Goal: Task Accomplishment & Management: Manage account settings

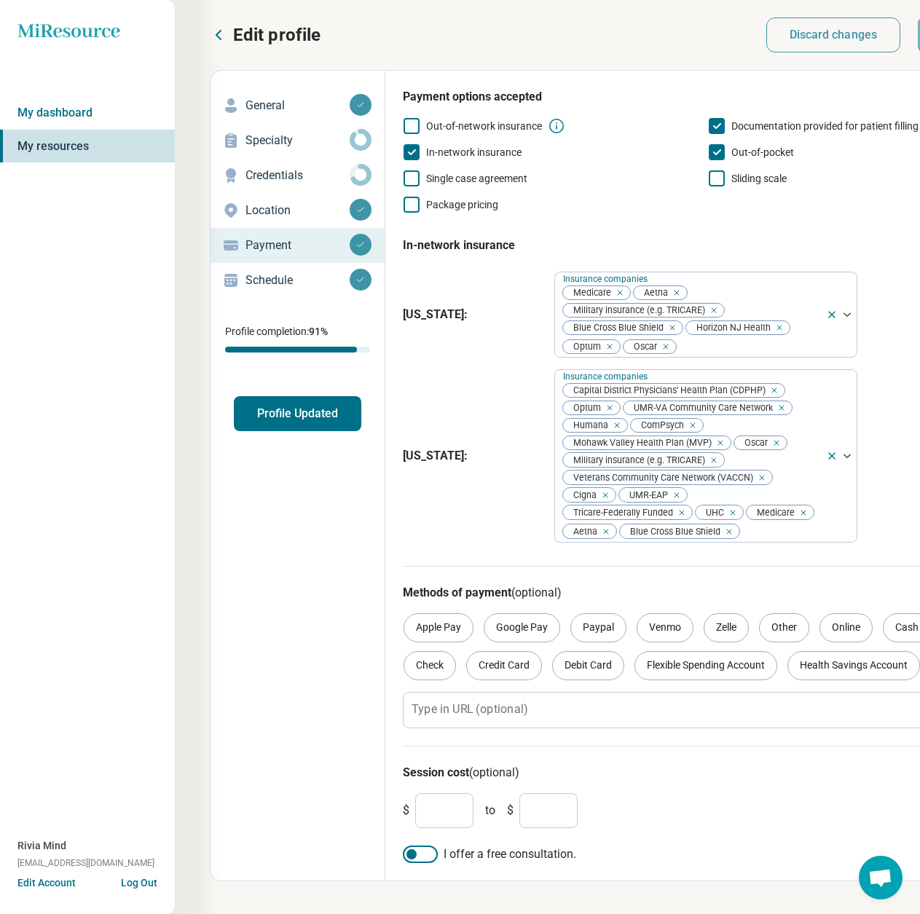
scroll to position [0, 112]
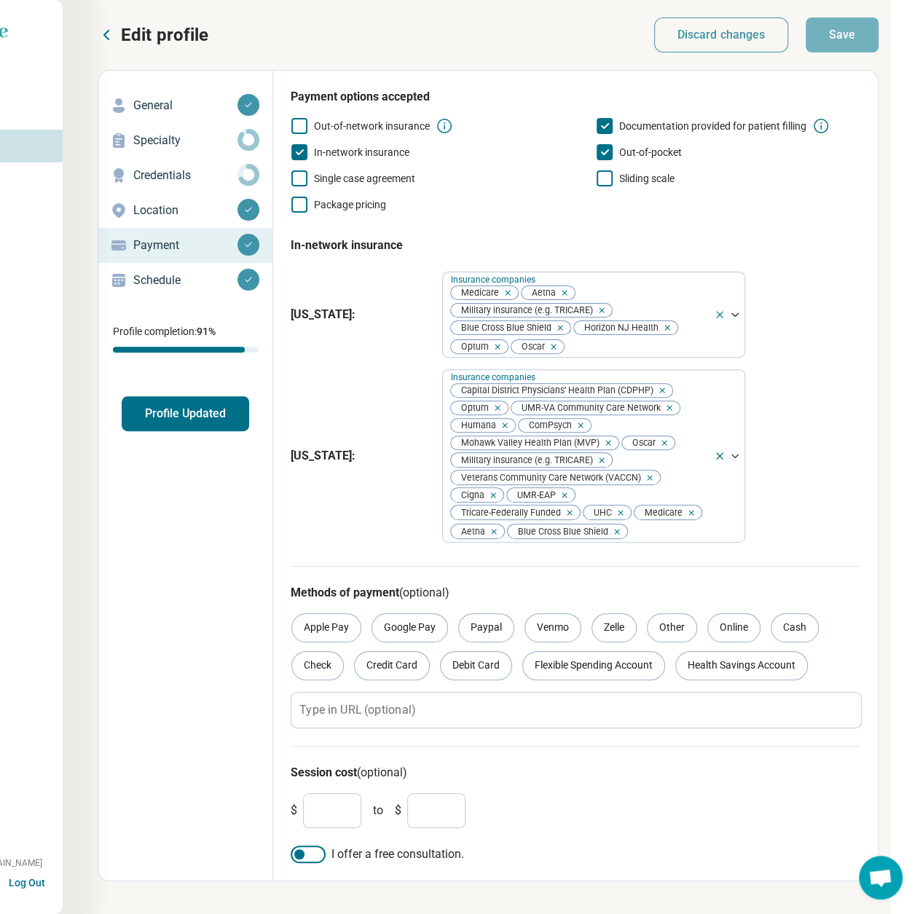
click at [173, 411] on button "Profile Updated" at bounding box center [186, 413] width 128 height 35
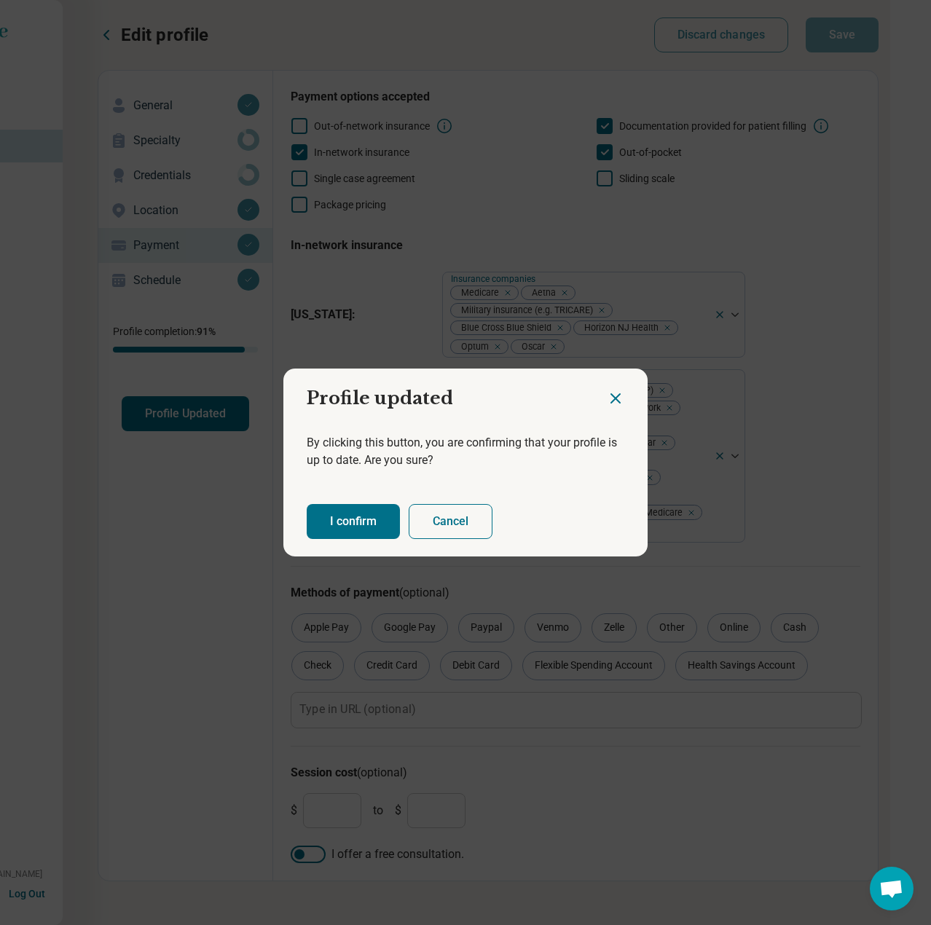
click at [334, 517] on button "I confirm" at bounding box center [353, 521] width 93 height 35
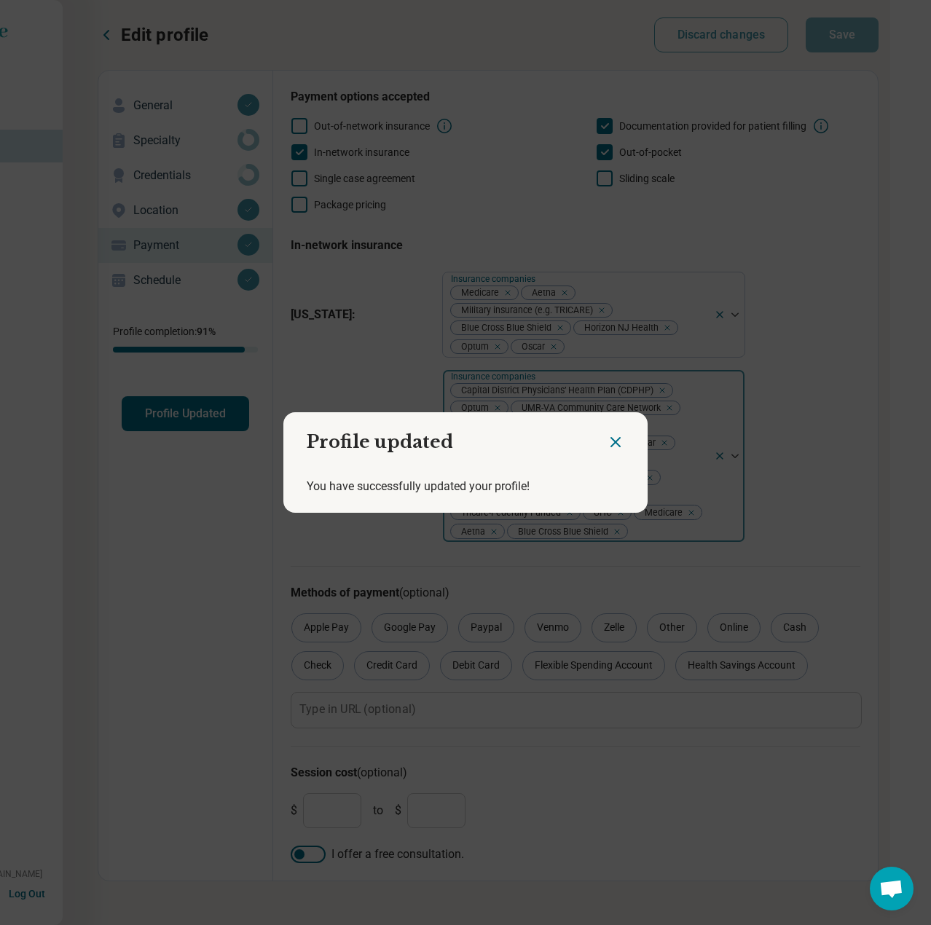
click at [612, 436] on icon "Close dialog" at bounding box center [615, 442] width 17 height 17
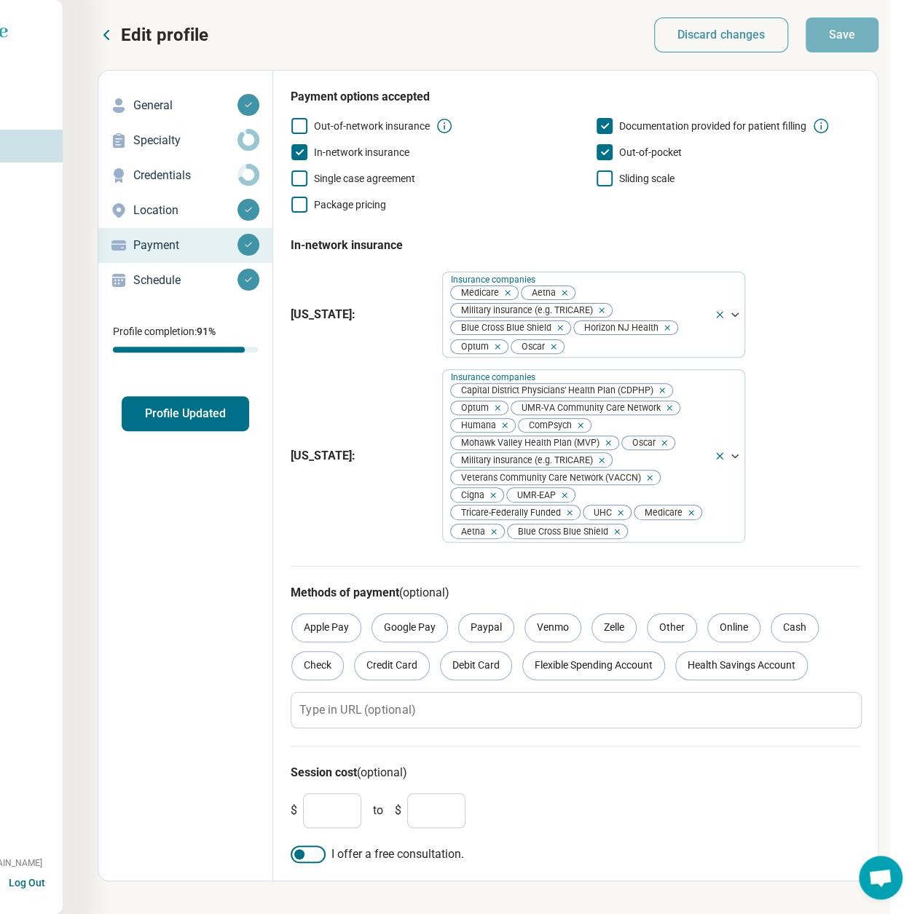
click at [109, 33] on icon at bounding box center [106, 34] width 17 height 17
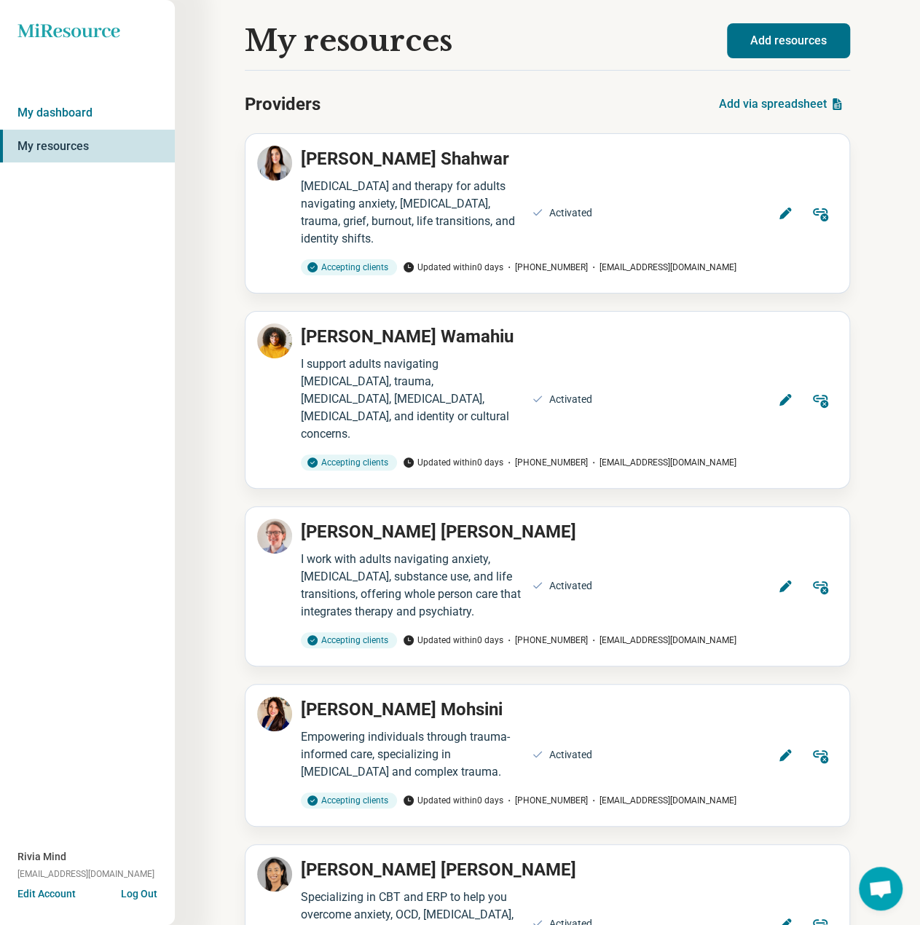
scroll to position [4389, 0]
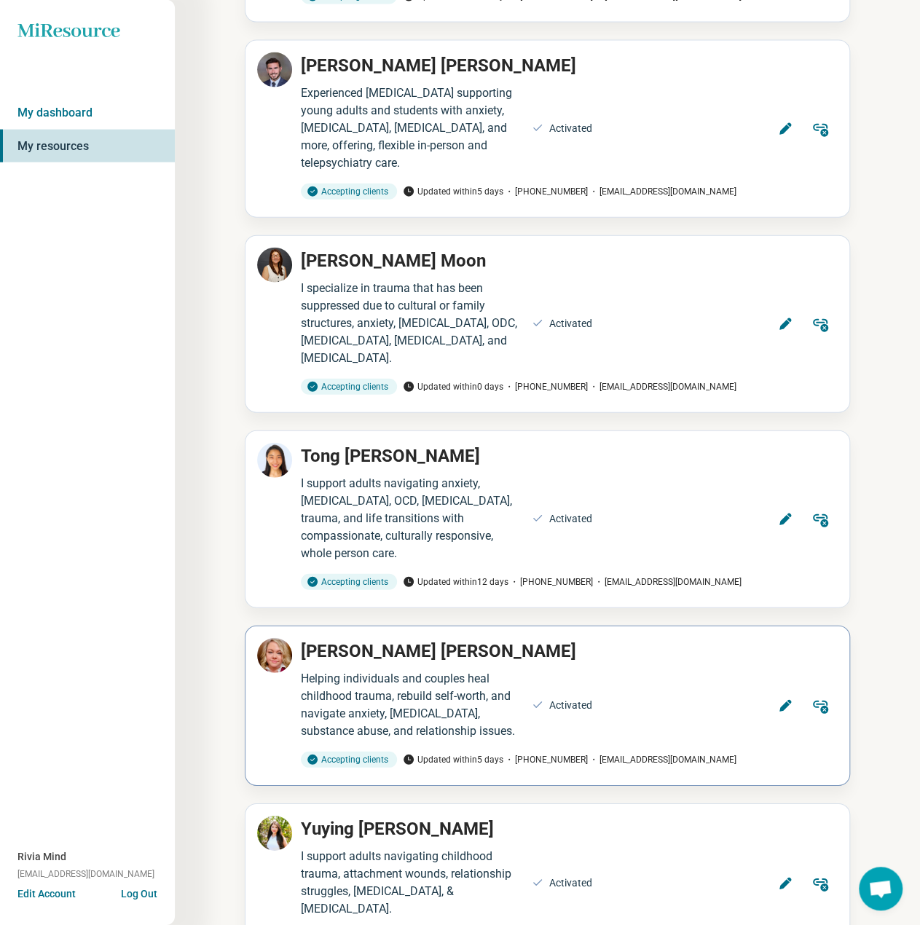
click at [793, 689] on button "Edit" at bounding box center [785, 706] width 35 height 35
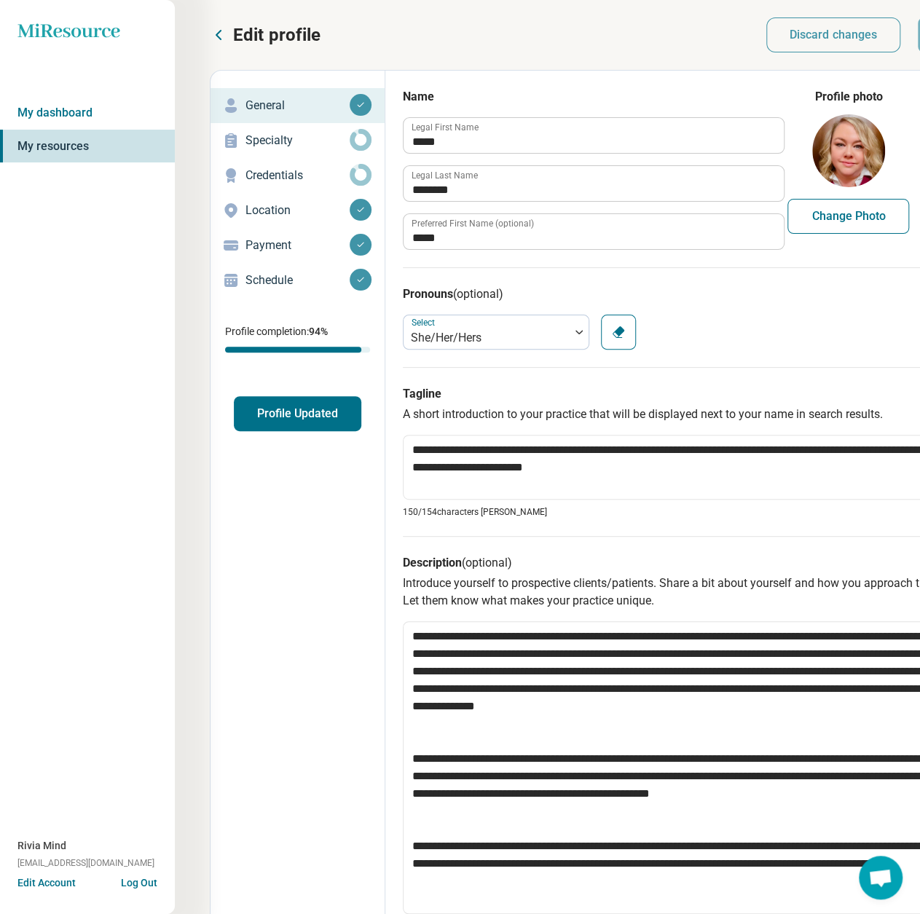
click at [278, 243] on p "Payment" at bounding box center [298, 245] width 104 height 17
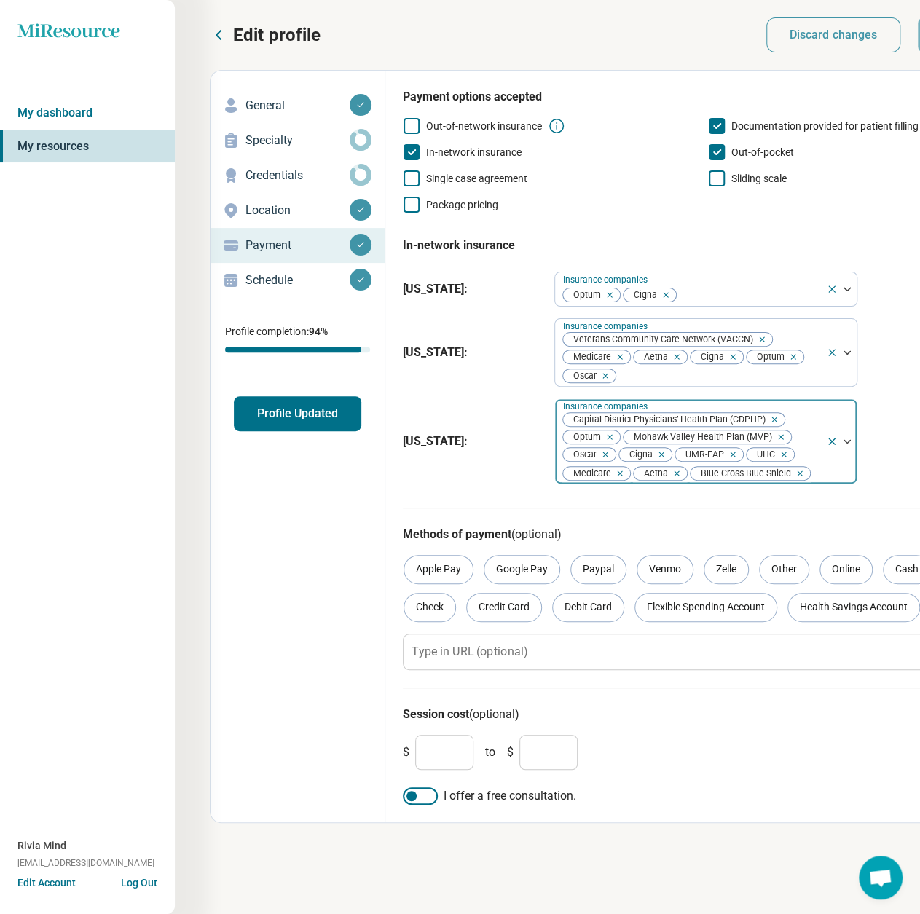
click at [829, 467] on div at bounding box center [841, 441] width 31 height 85
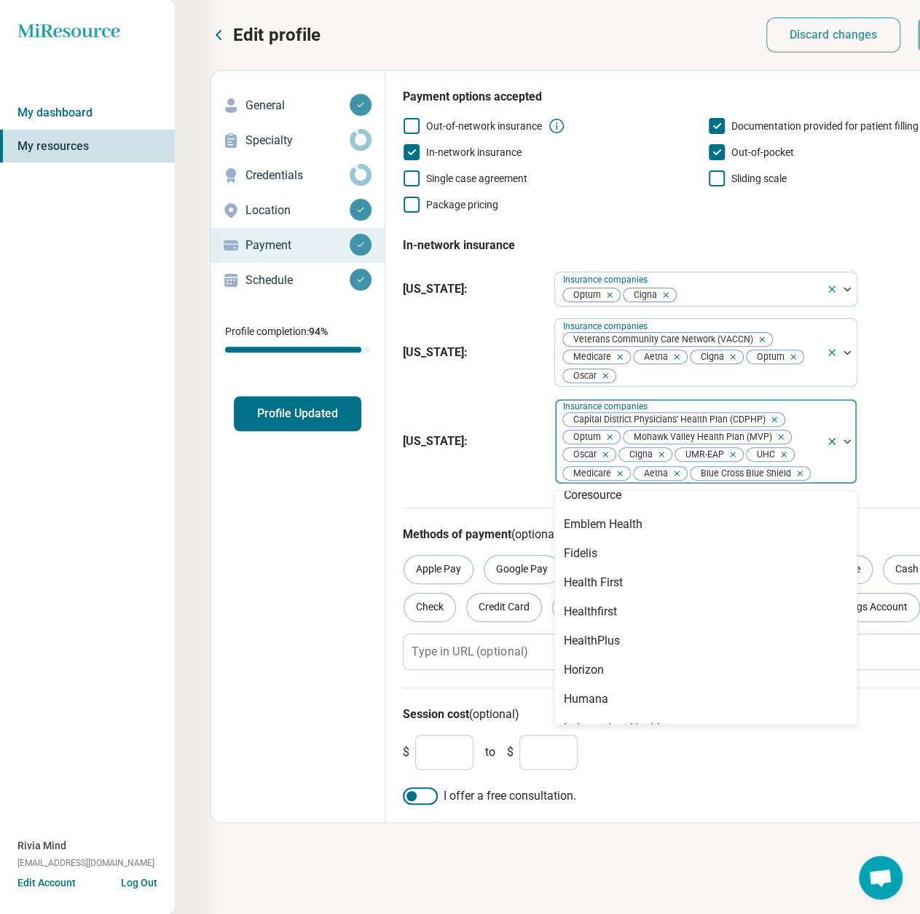
scroll to position [219, 0]
click at [608, 697] on div "Humana" at bounding box center [706, 697] width 302 height 29
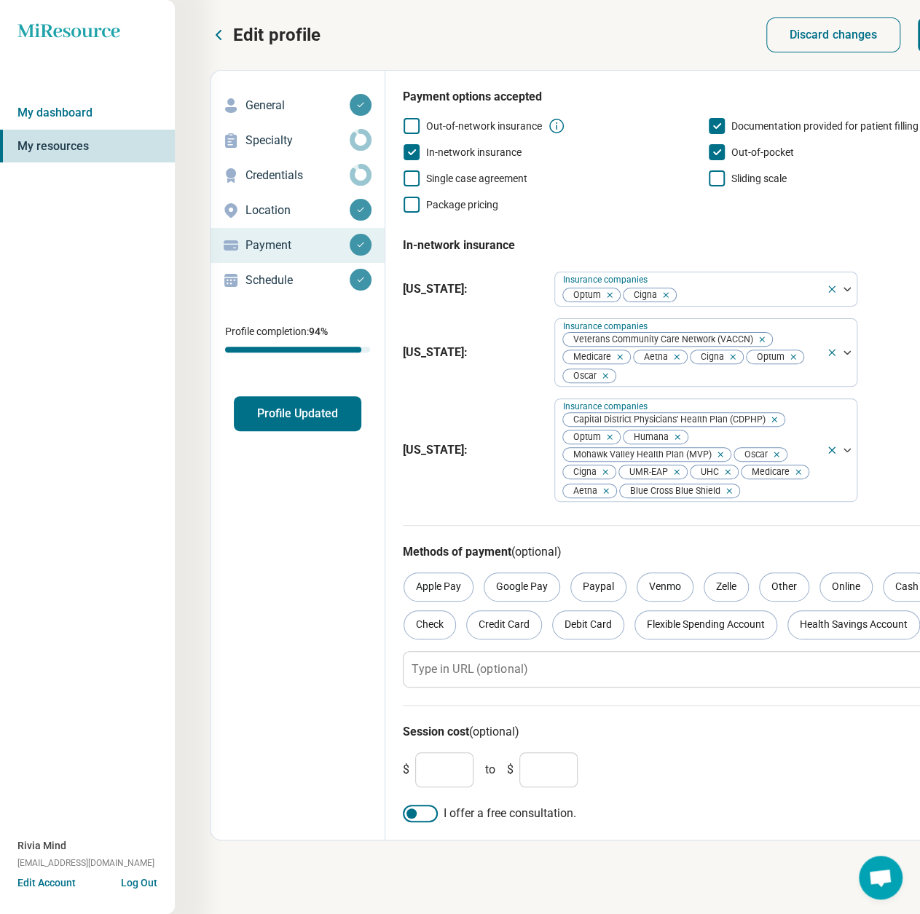
scroll to position [34, 0]
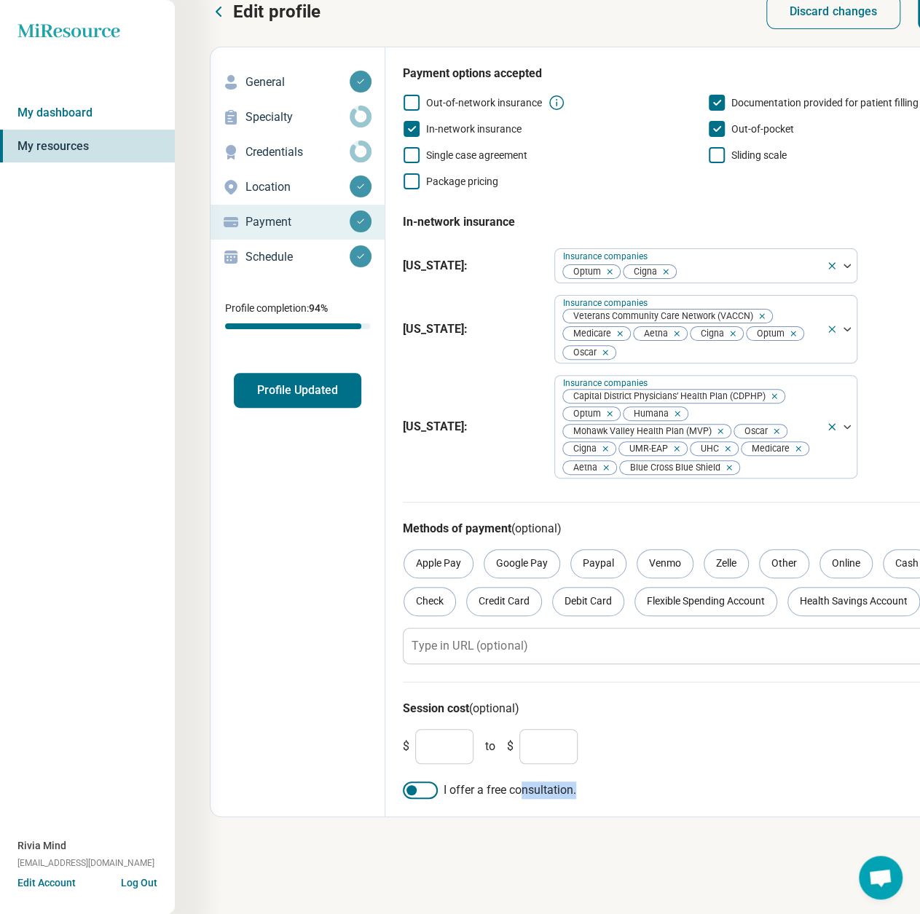
drag, startPoint x: 522, startPoint y: 913, endPoint x: 631, endPoint y: 911, distance: 109.3
click at [631, 912] on div "Edit profile Discard changes Save Edit profile General Specialty Credentials Lo…" at bounding box center [624, 446] width 898 height 938
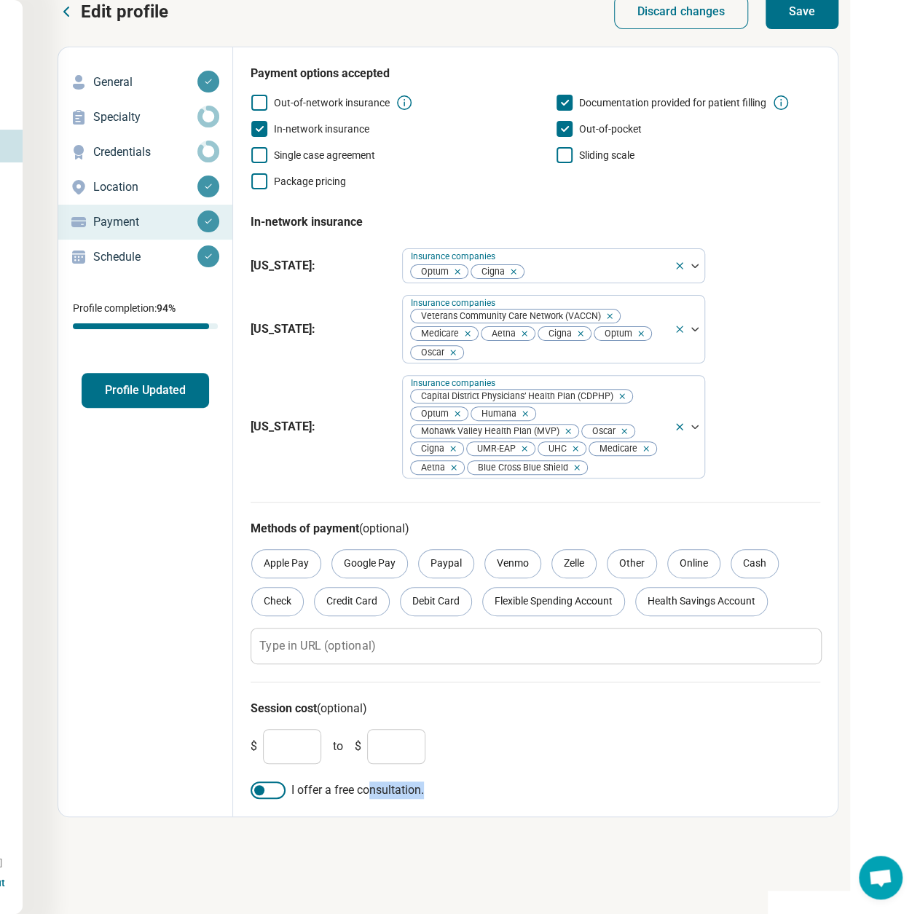
click at [820, 9] on button "Save" at bounding box center [802, 11] width 73 height 35
click at [195, 394] on button "Profile Updated" at bounding box center [146, 390] width 128 height 35
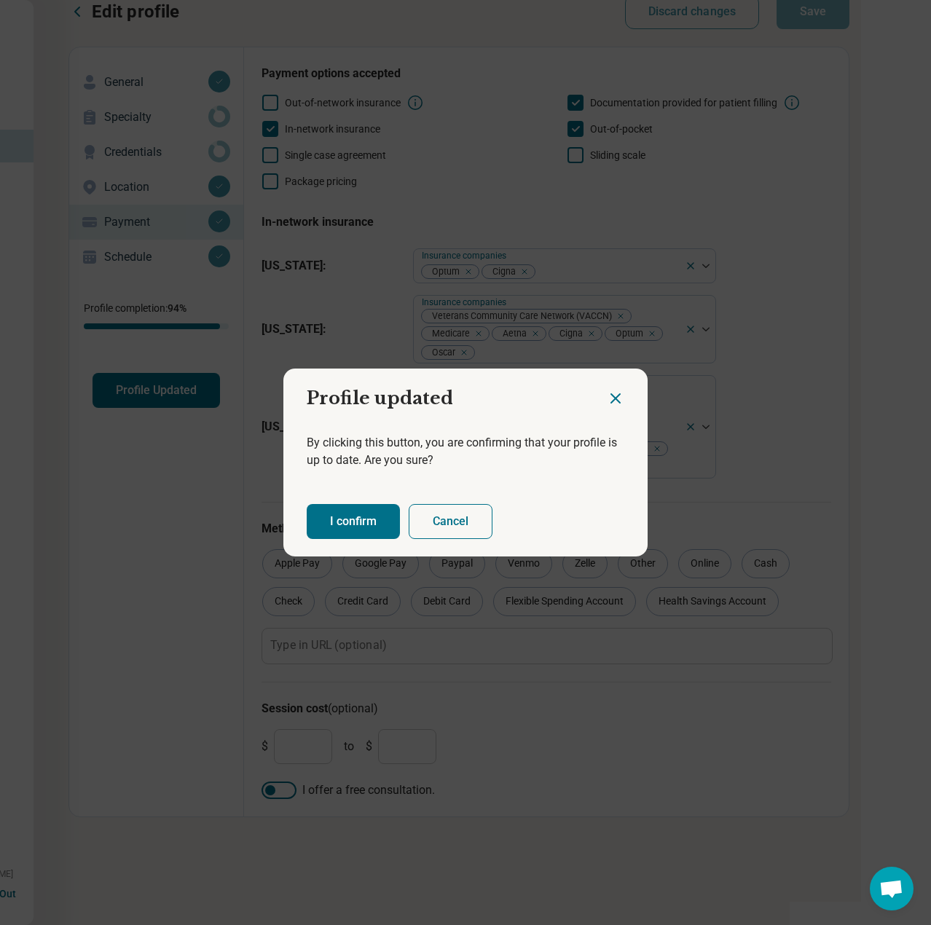
click at [342, 506] on div "I confirm Cancel" at bounding box center [465, 522] width 364 height 70
drag, startPoint x: 346, startPoint y: 512, endPoint x: 382, endPoint y: 509, distance: 35.9
click at [348, 514] on button "I confirm" at bounding box center [353, 521] width 93 height 35
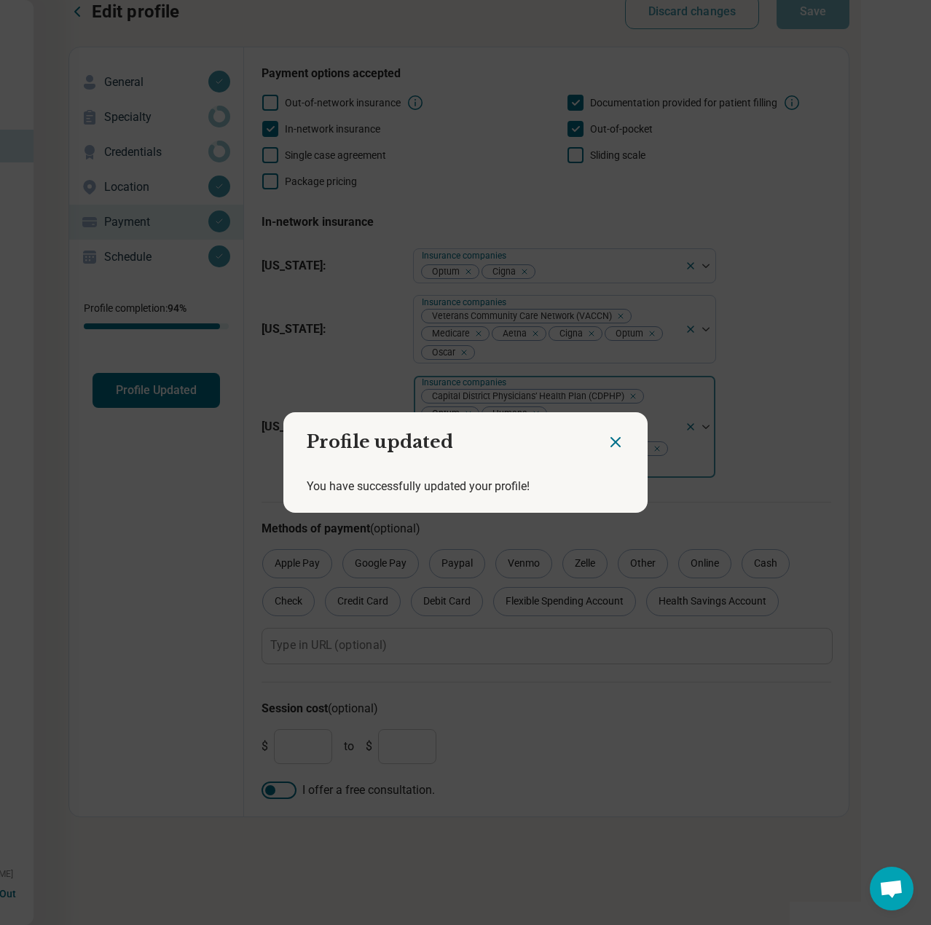
click at [607, 444] on icon "Close dialog" at bounding box center [615, 442] width 17 height 17
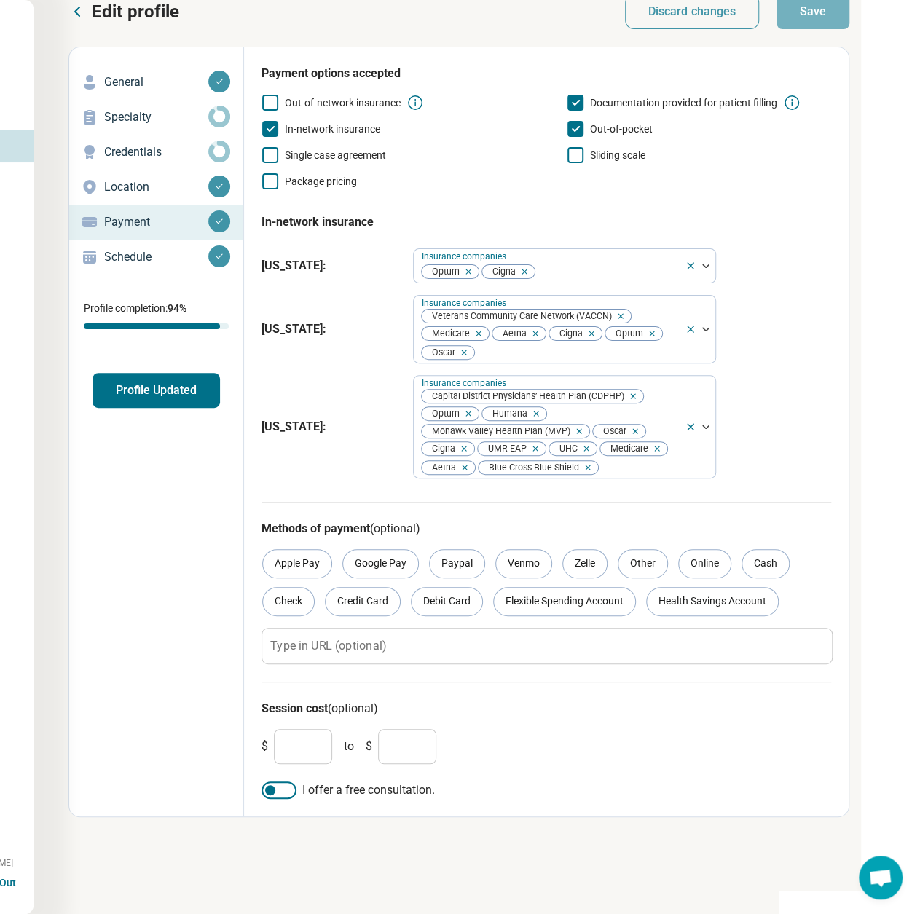
click at [71, 20] on icon at bounding box center [76, 11] width 17 height 17
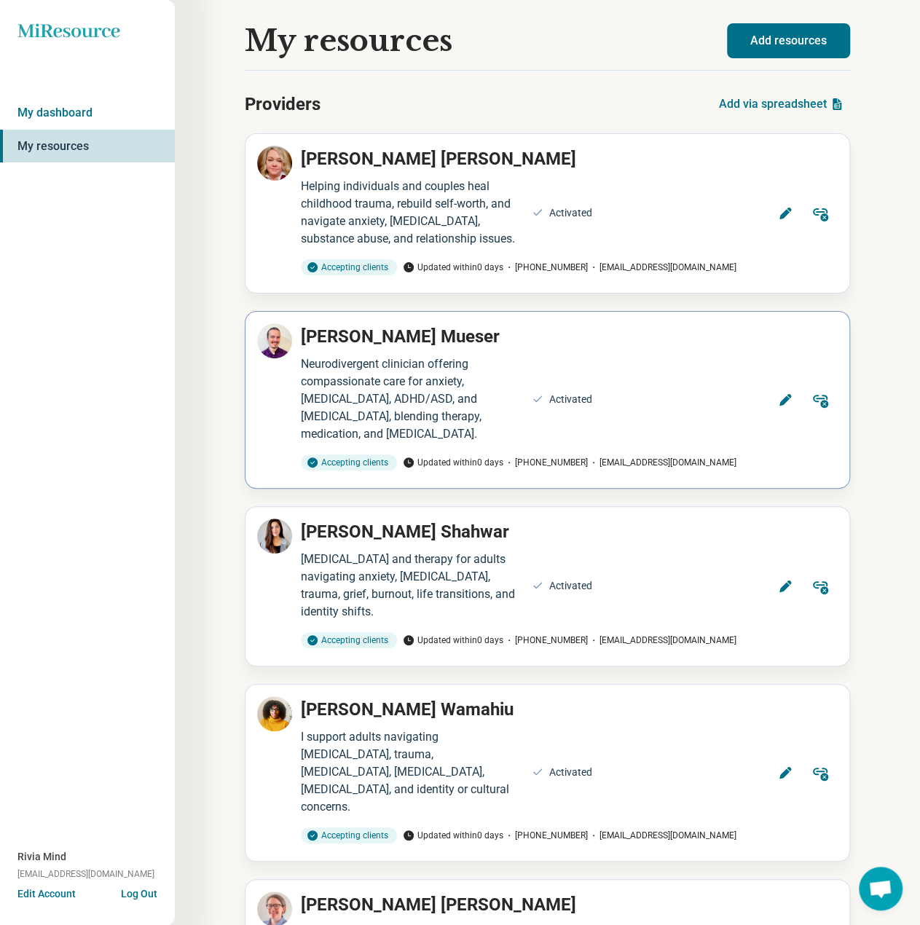
scroll to position [12225, 0]
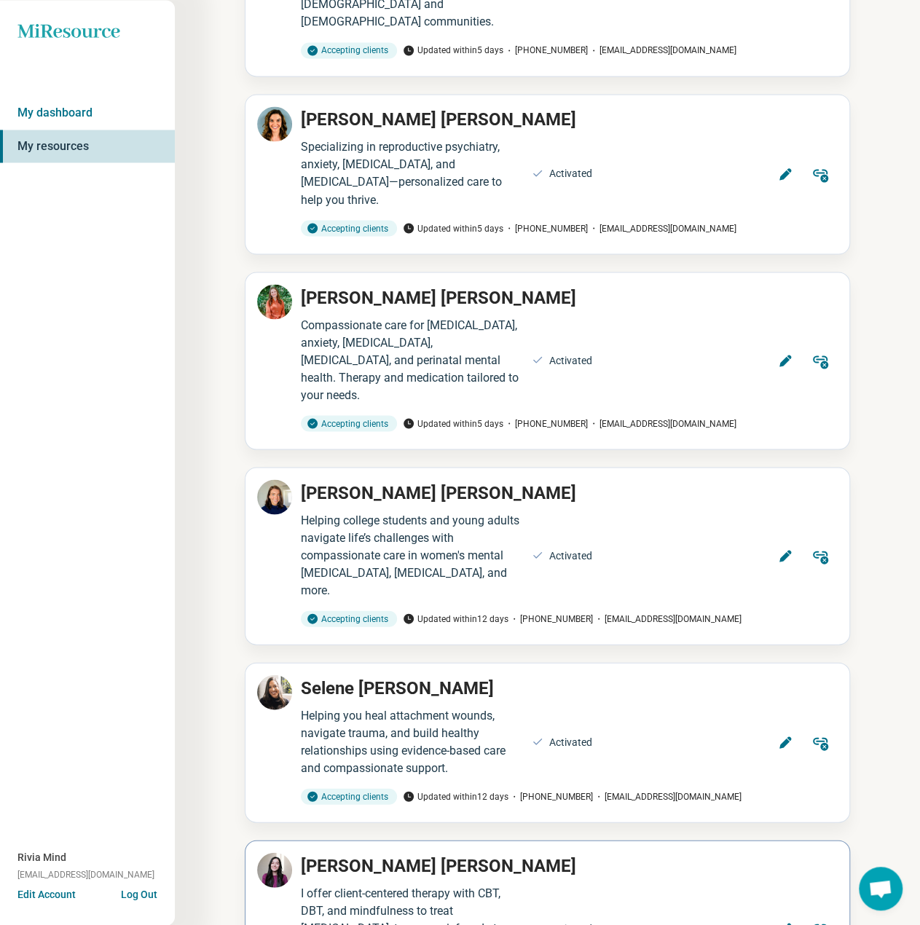
drag, startPoint x: 788, startPoint y: 514, endPoint x: 596, endPoint y: 97, distance: 459.4
click at [787, 914] on icon at bounding box center [785, 929] width 15 height 15
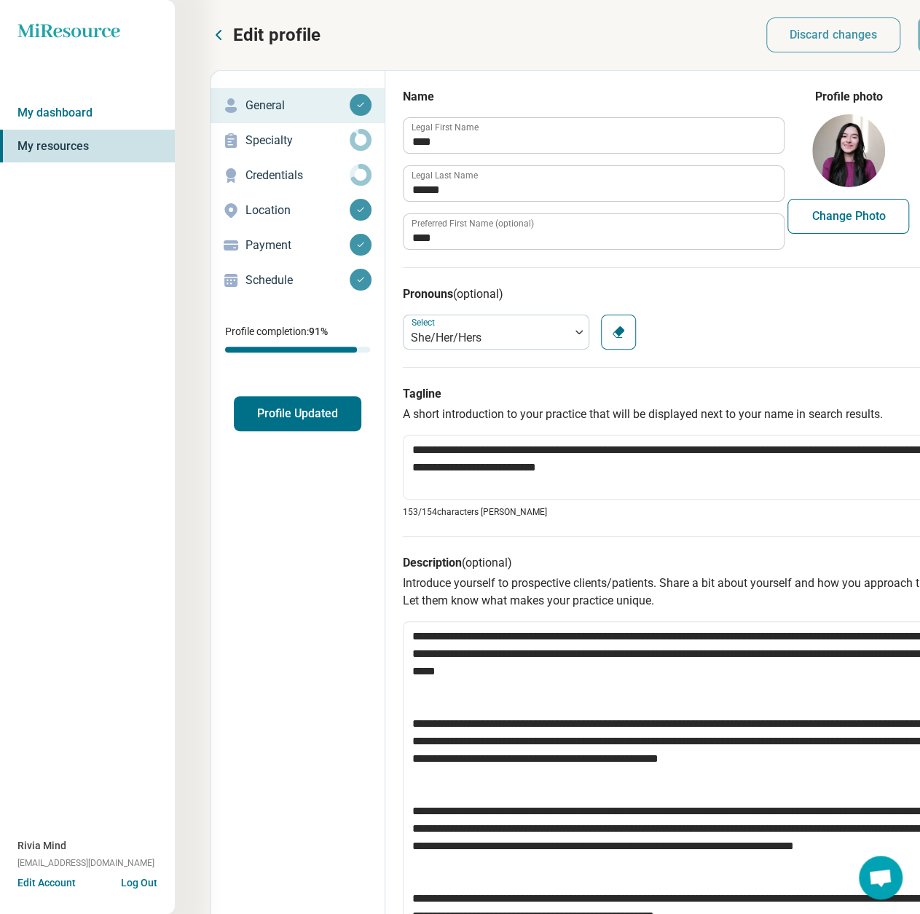
click at [246, 251] on p "Payment" at bounding box center [298, 245] width 104 height 17
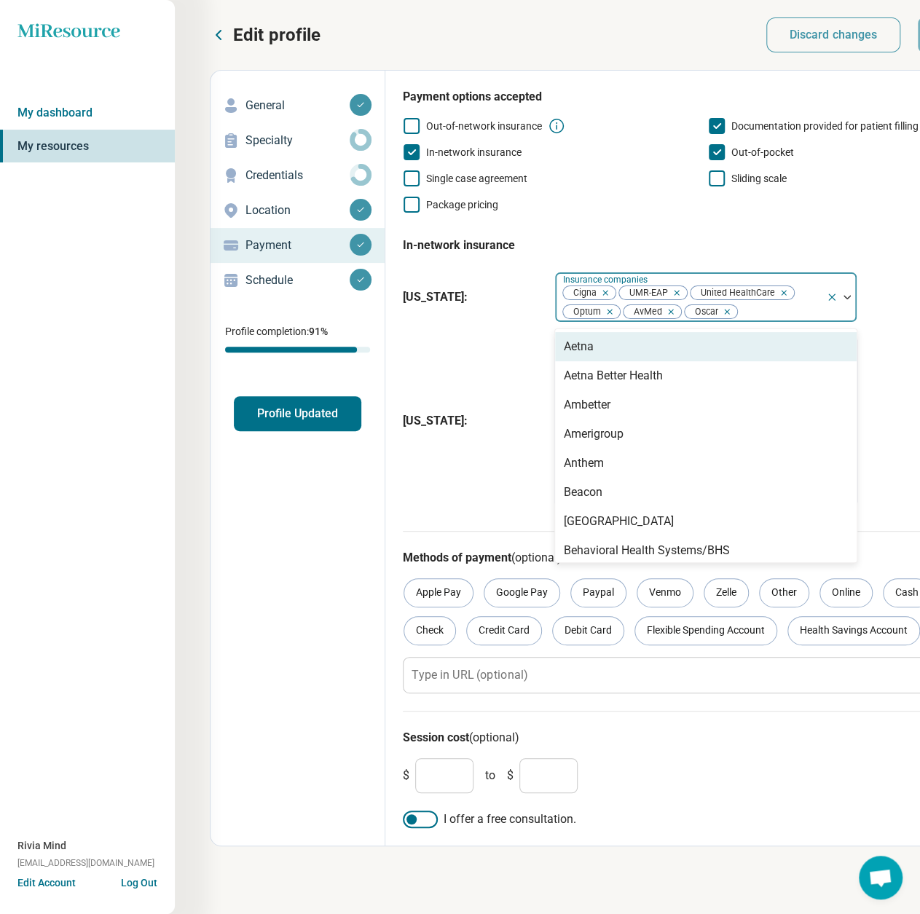
click at [785, 314] on div at bounding box center [780, 312] width 81 height 20
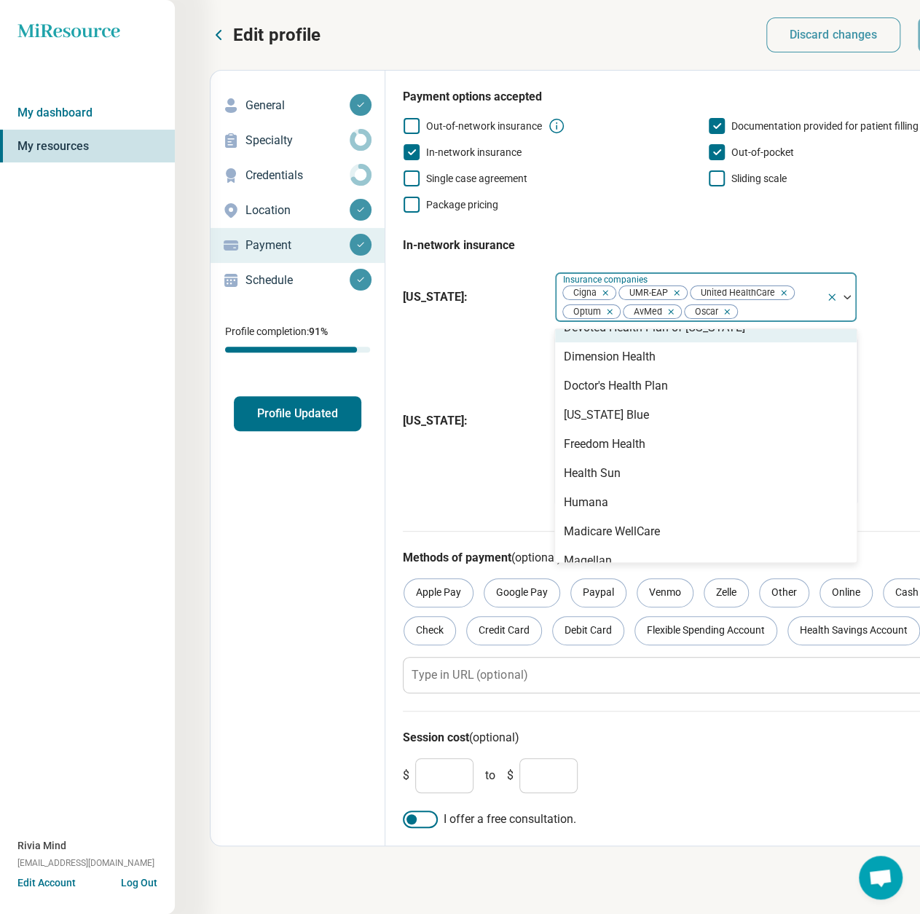
scroll to position [583, 0]
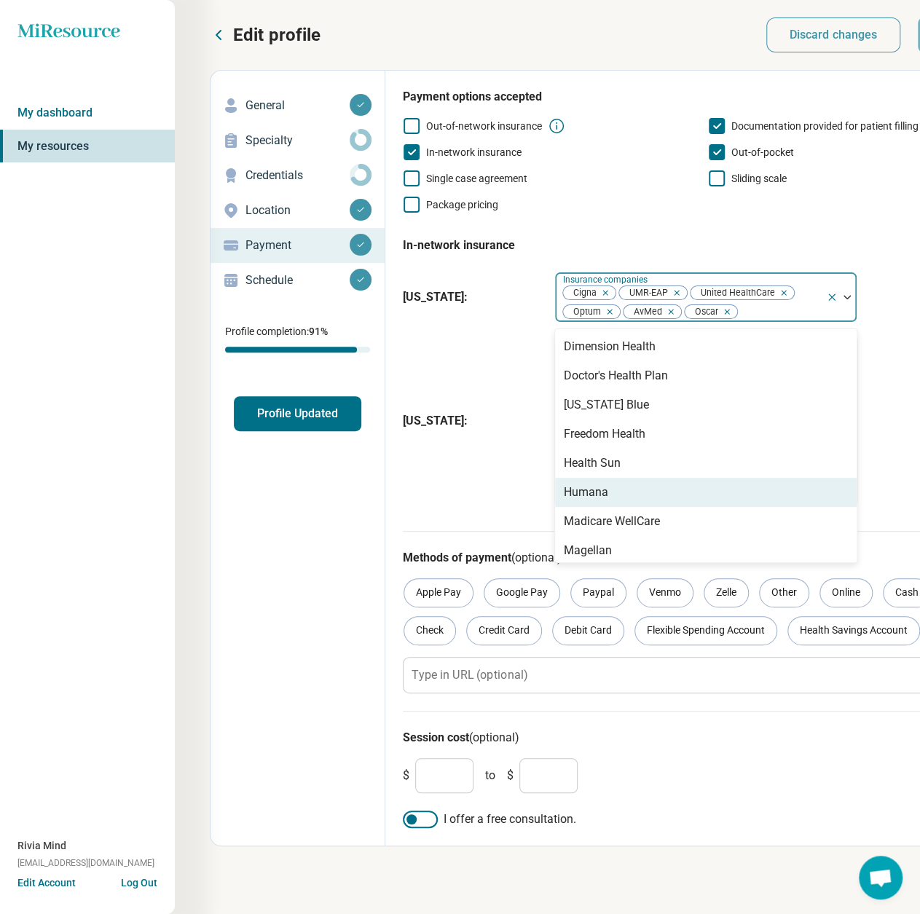
click at [619, 487] on div "Humana" at bounding box center [706, 492] width 302 height 29
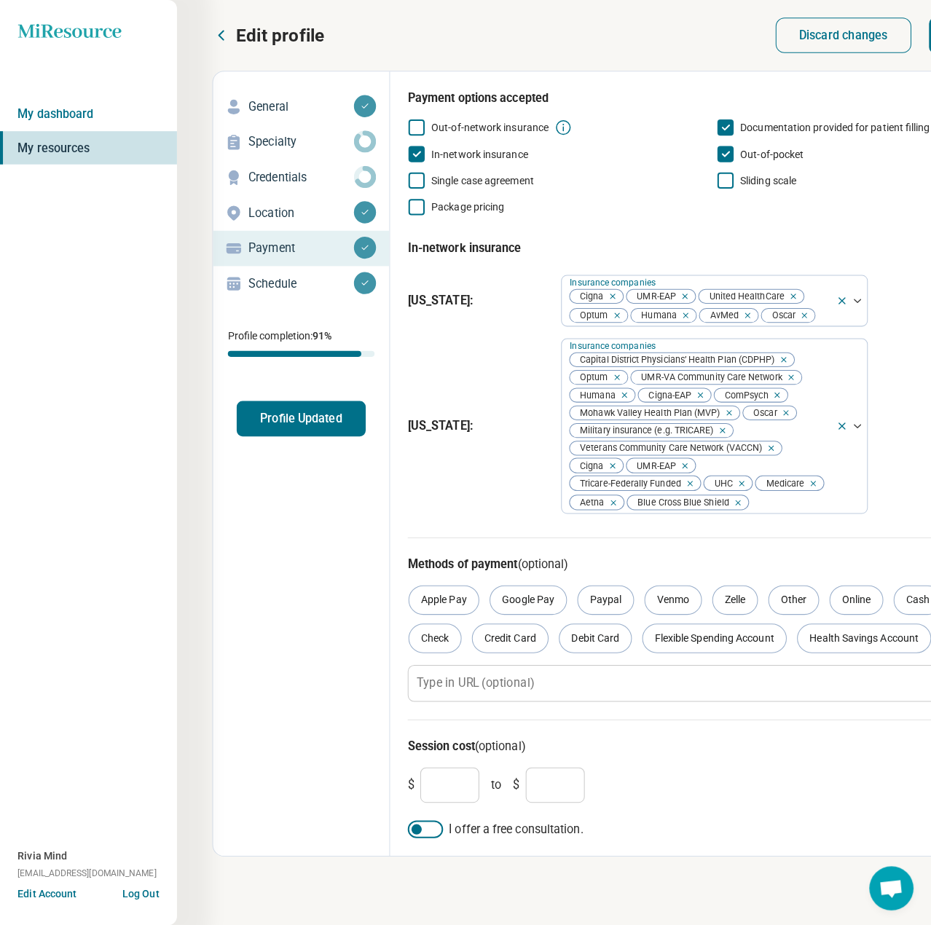
scroll to position [0, 152]
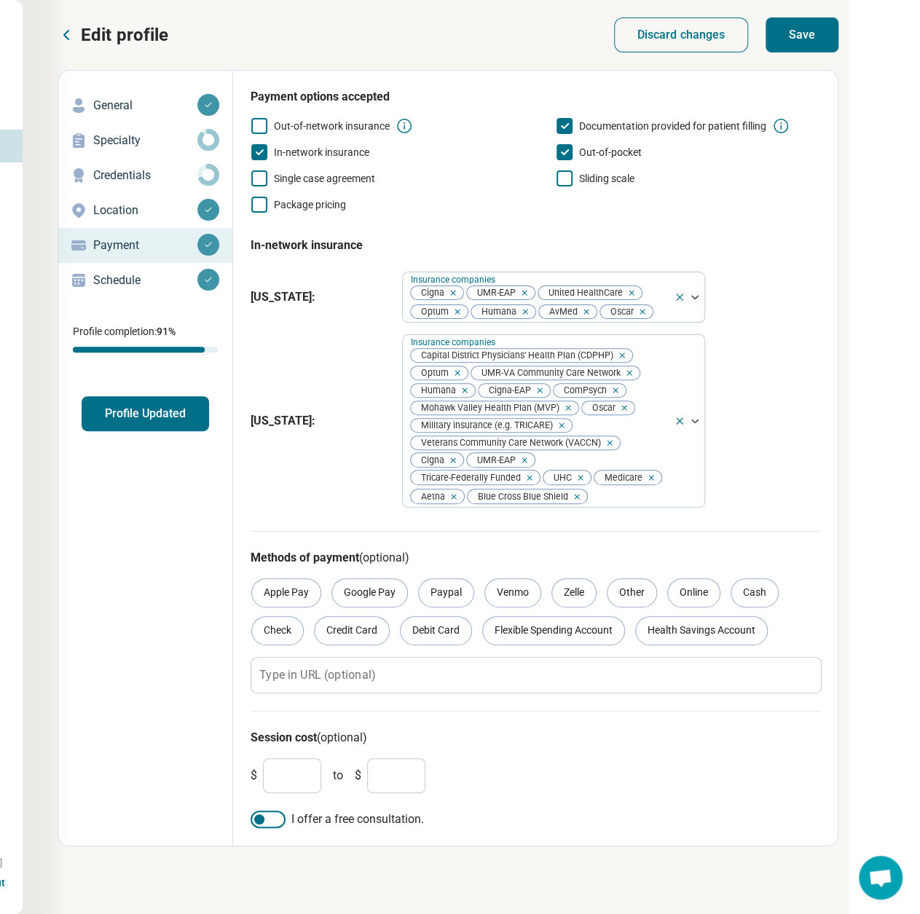
click at [822, 31] on button "Save" at bounding box center [802, 34] width 73 height 35
click at [158, 412] on button "Profile Updated" at bounding box center [146, 413] width 128 height 35
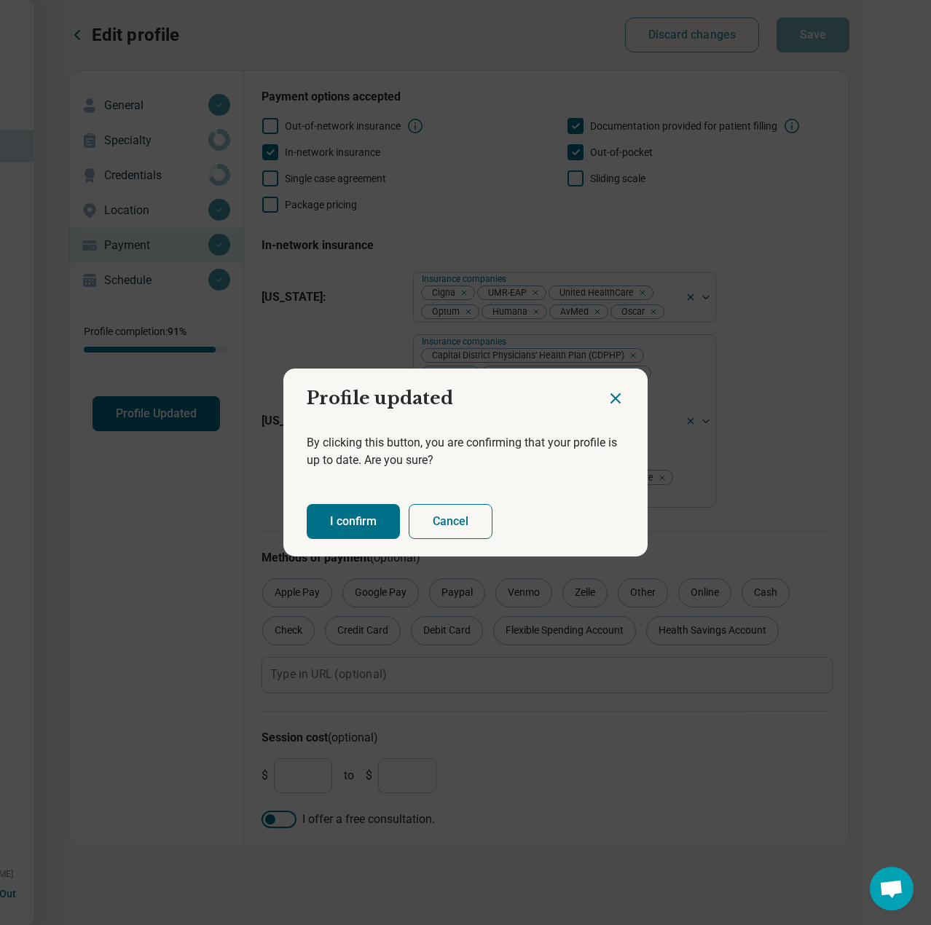
click at [347, 518] on button "I confirm" at bounding box center [353, 521] width 93 height 35
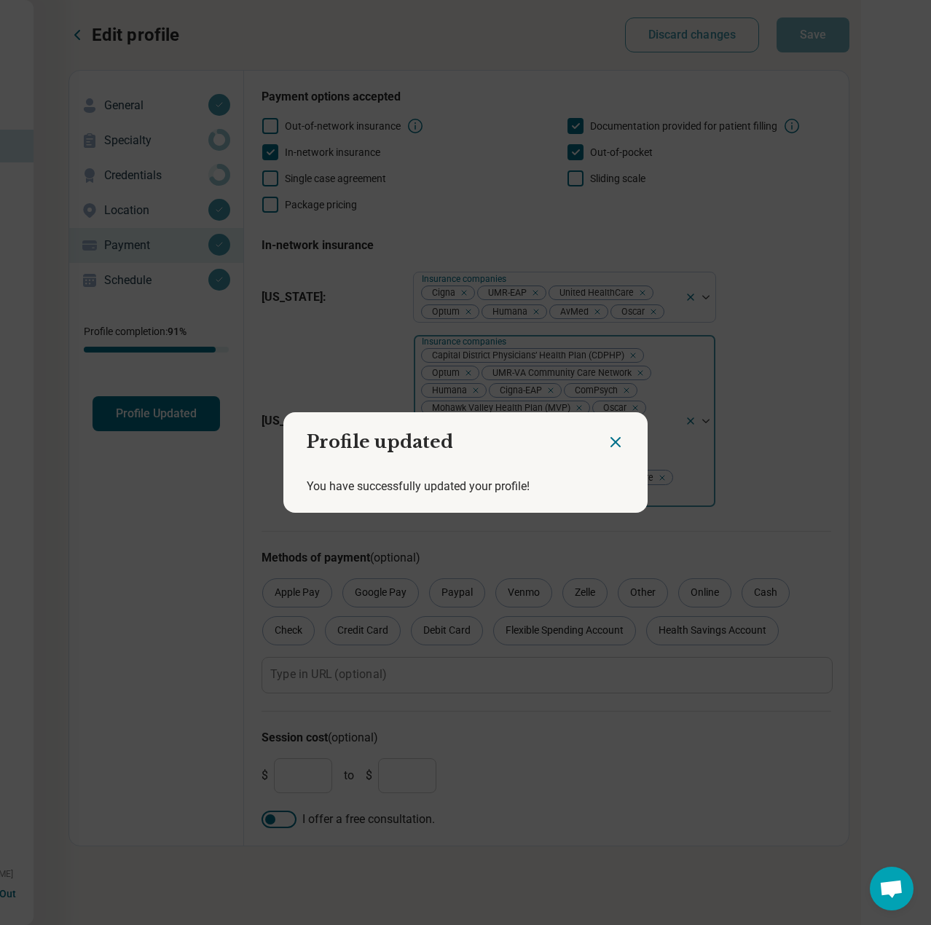
click at [613, 444] on icon "Close dialog" at bounding box center [615, 442] width 17 height 17
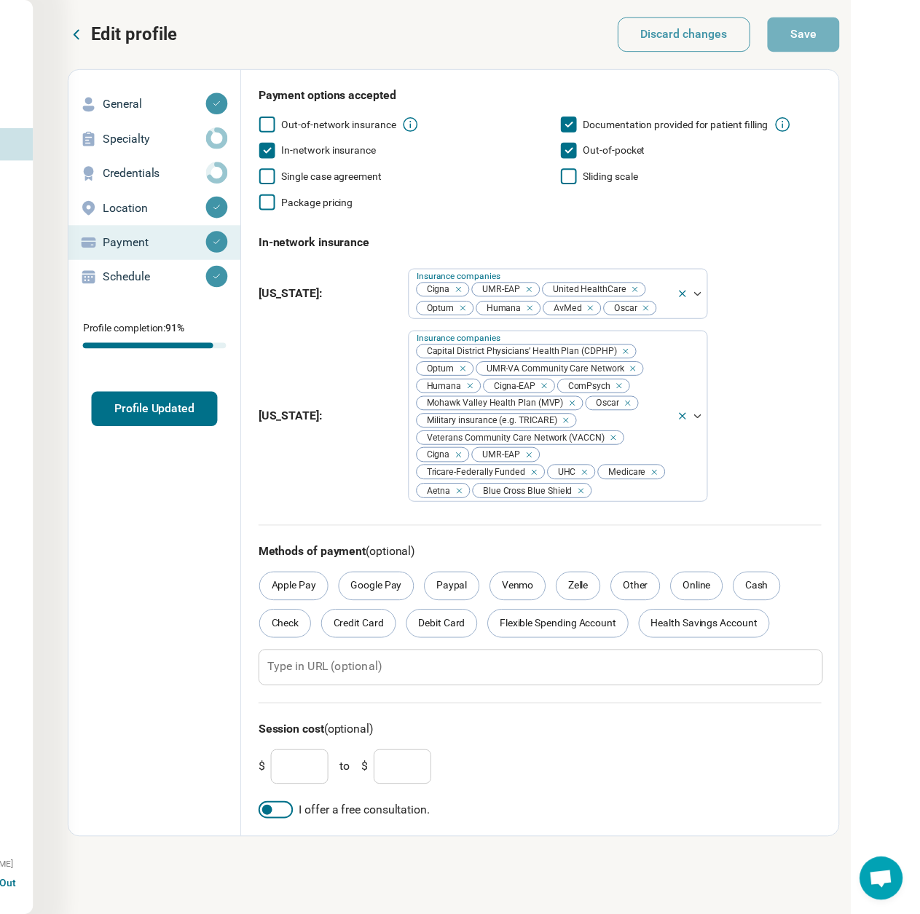
scroll to position [0, 141]
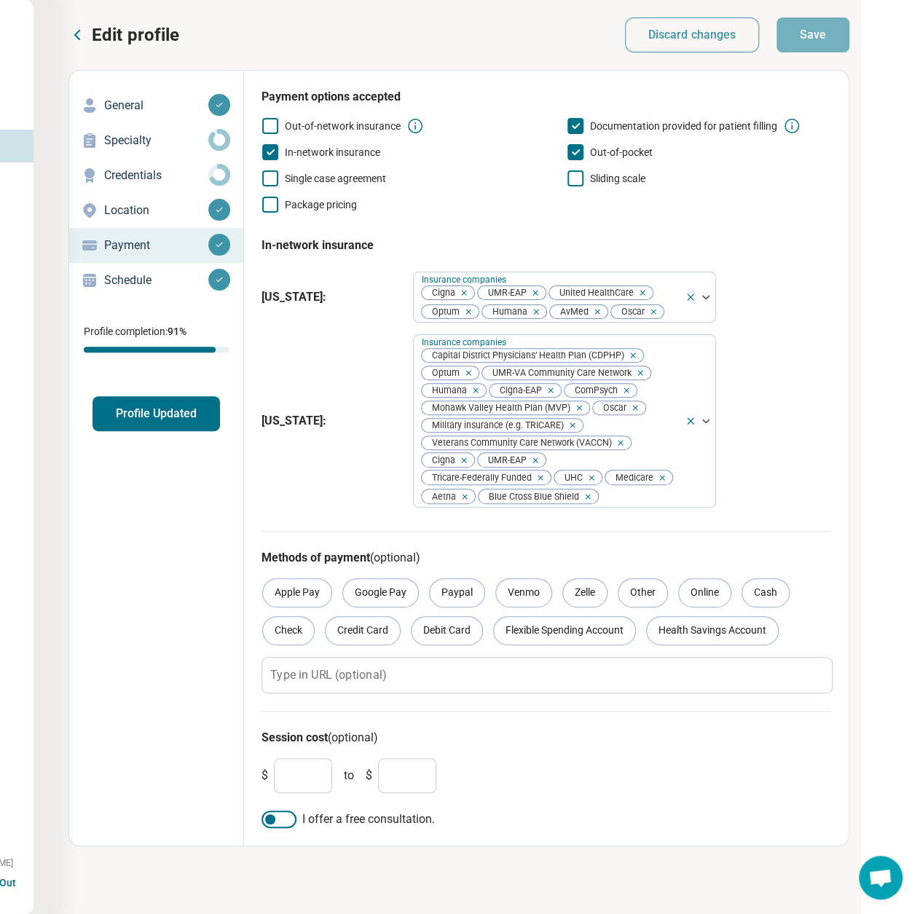
click at [75, 37] on icon at bounding box center [76, 34] width 17 height 17
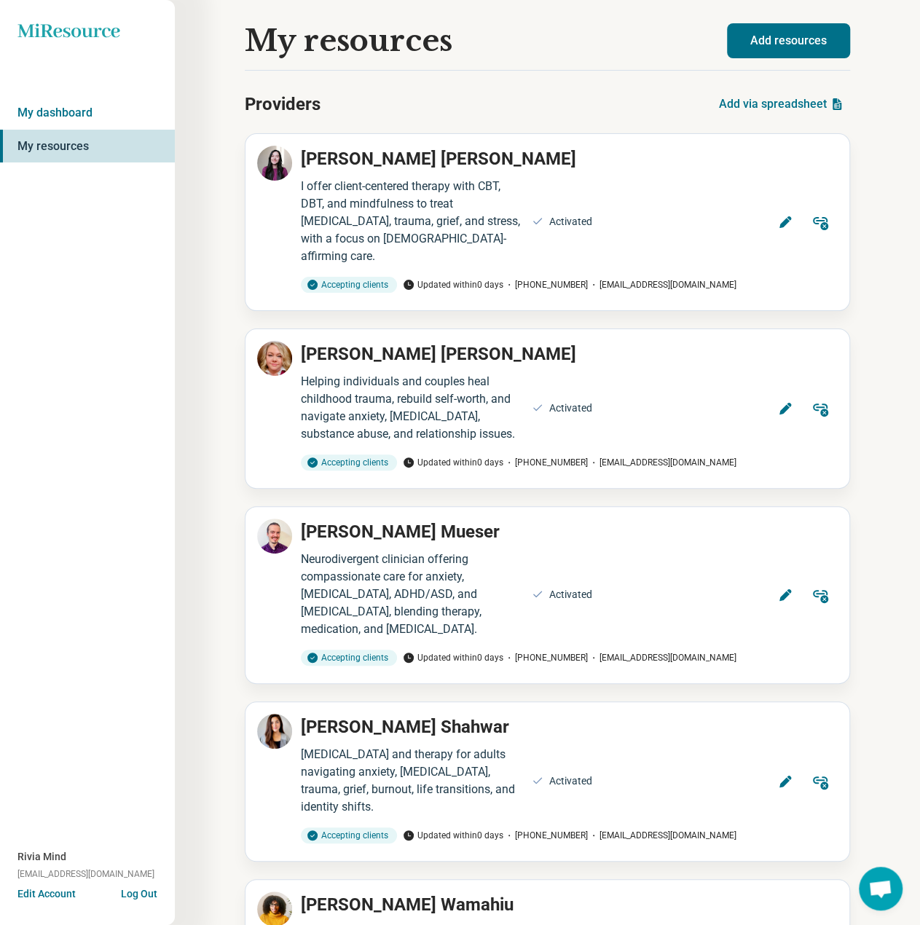
scroll to position [4761, 0]
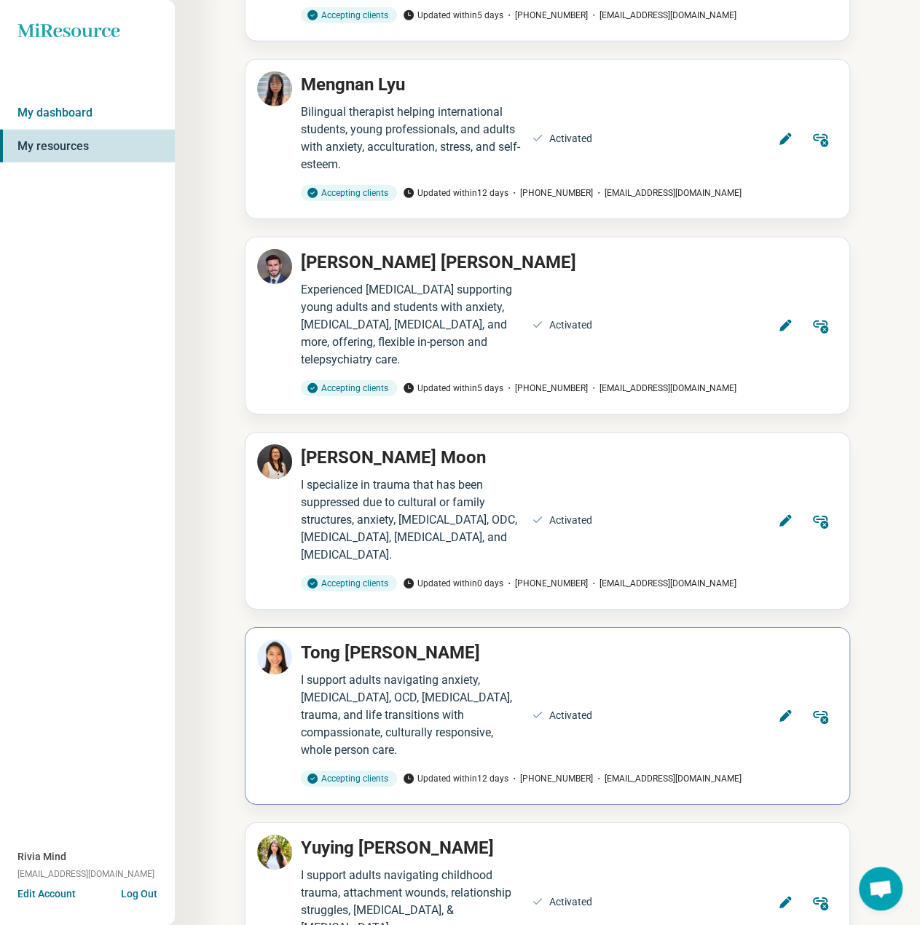
click at [783, 710] on icon at bounding box center [786, 716] width 12 height 12
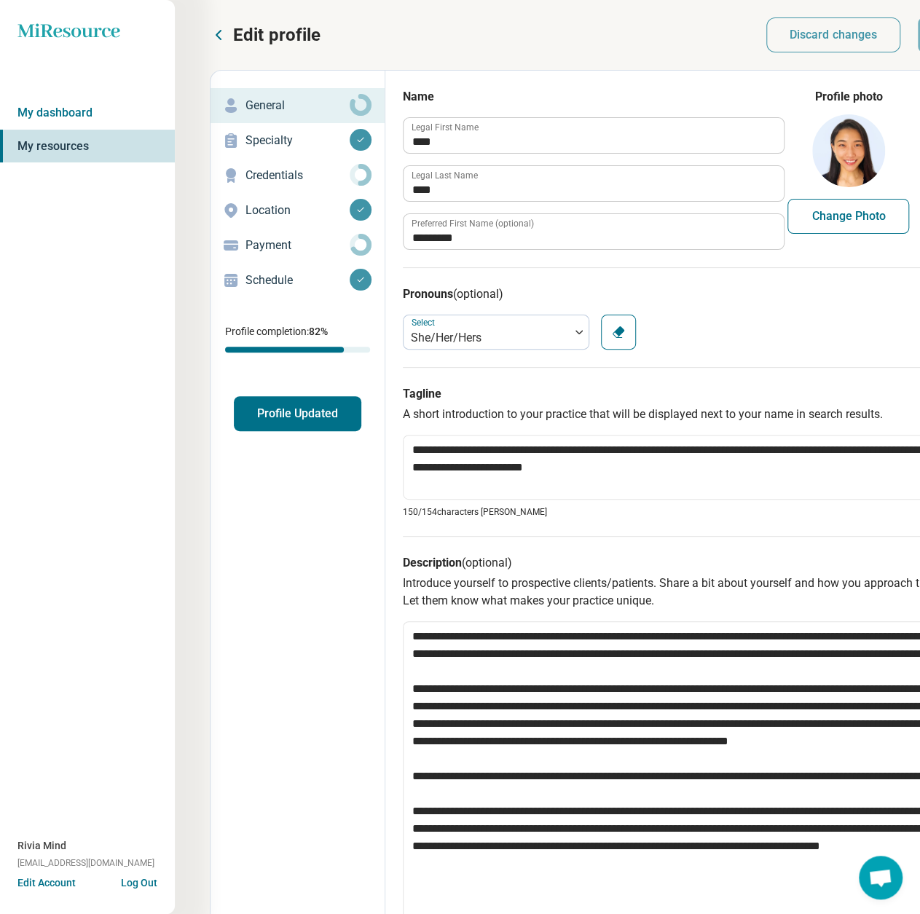
type textarea "*"
click at [264, 251] on p "Payment" at bounding box center [298, 245] width 104 height 17
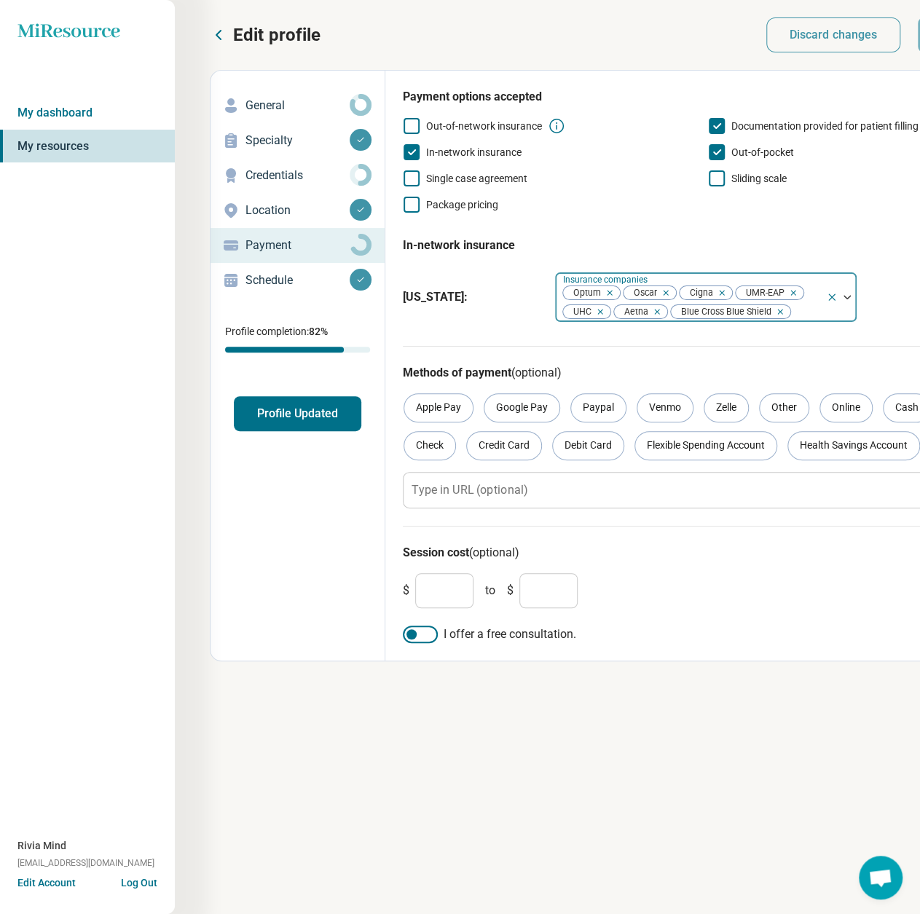
click at [820, 315] on div "Optum Oscar Cigna UMR-EAP UHC Aetna Blue Cross Blue Shield" at bounding box center [690, 297] width 271 height 50
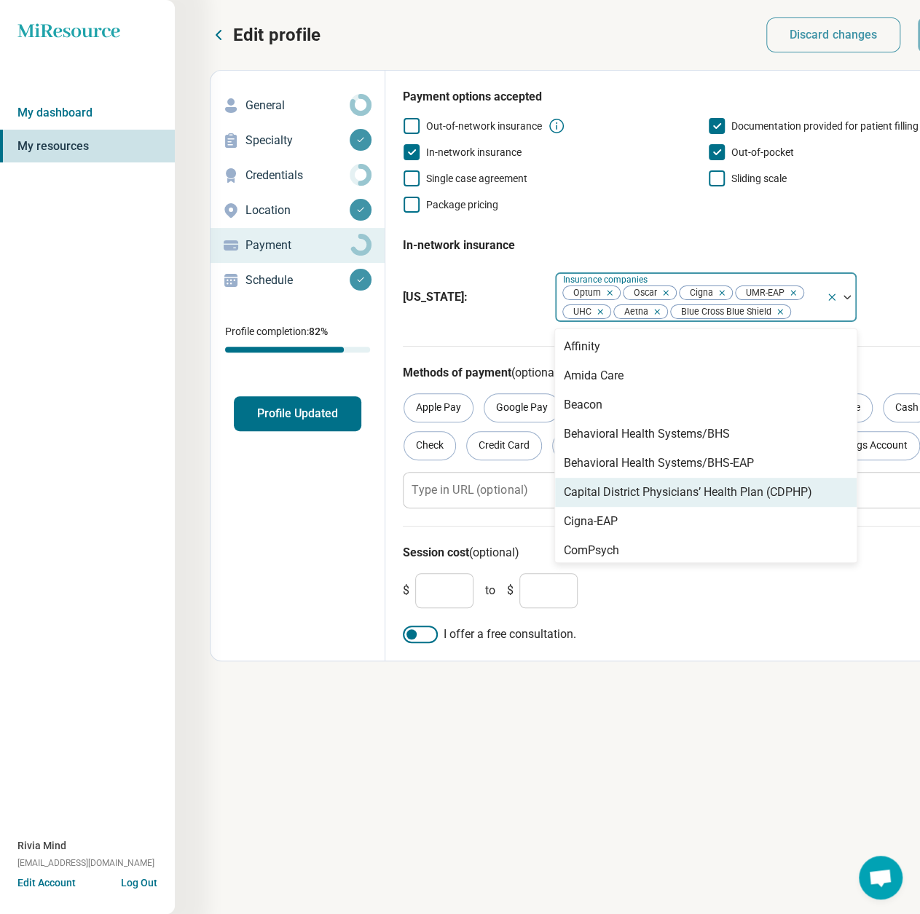
click at [618, 495] on div "Capital District Physicians’ Health Plan (CDPHP)" at bounding box center [688, 492] width 248 height 17
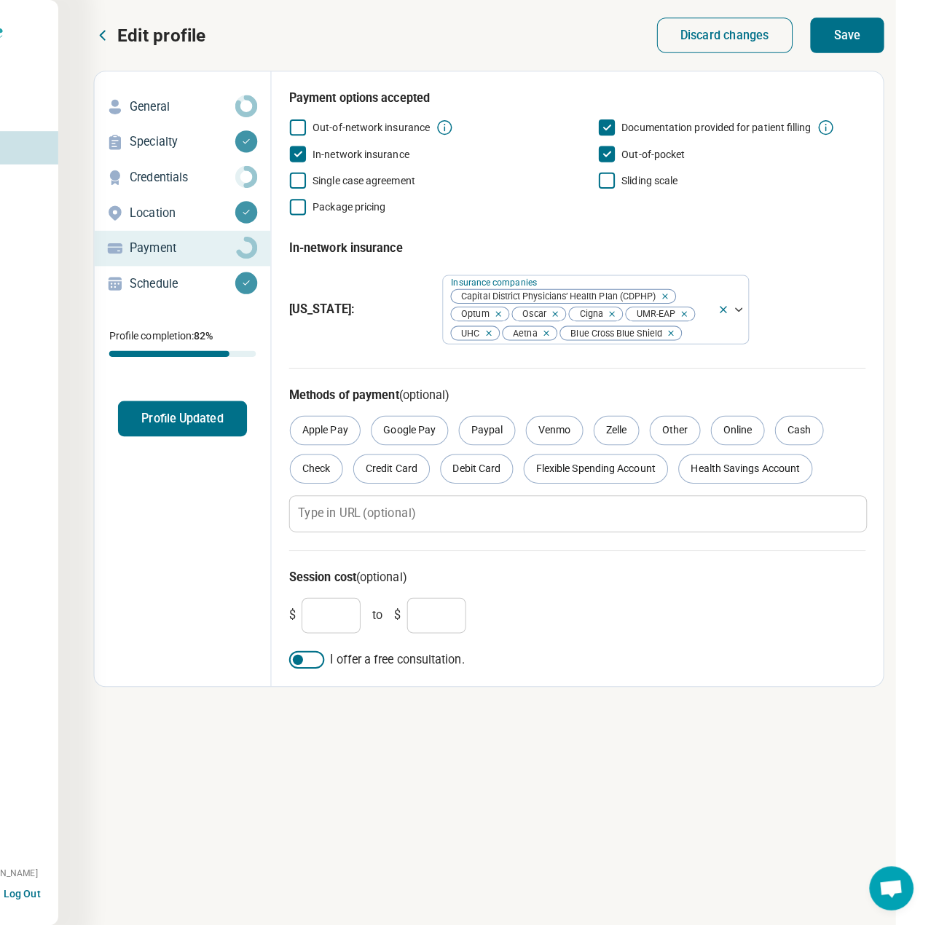
scroll to position [0, 152]
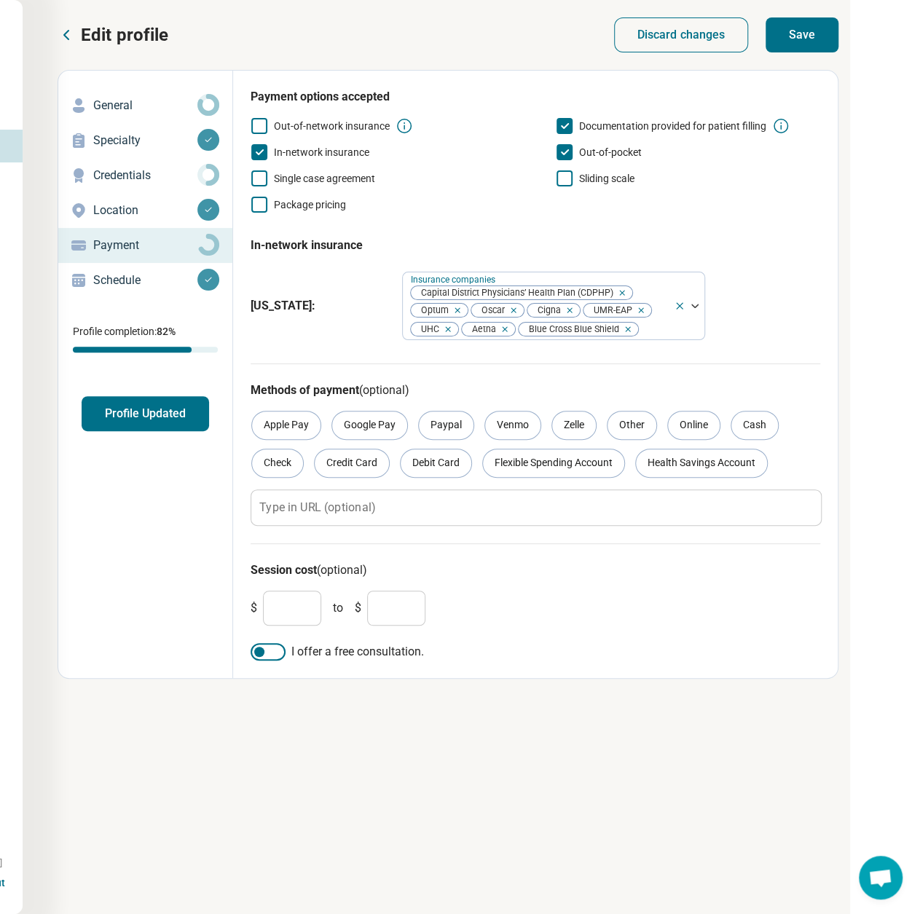
click at [819, 24] on button "Save" at bounding box center [802, 34] width 73 height 35
click at [144, 412] on button "Profile Updated" at bounding box center [146, 413] width 128 height 35
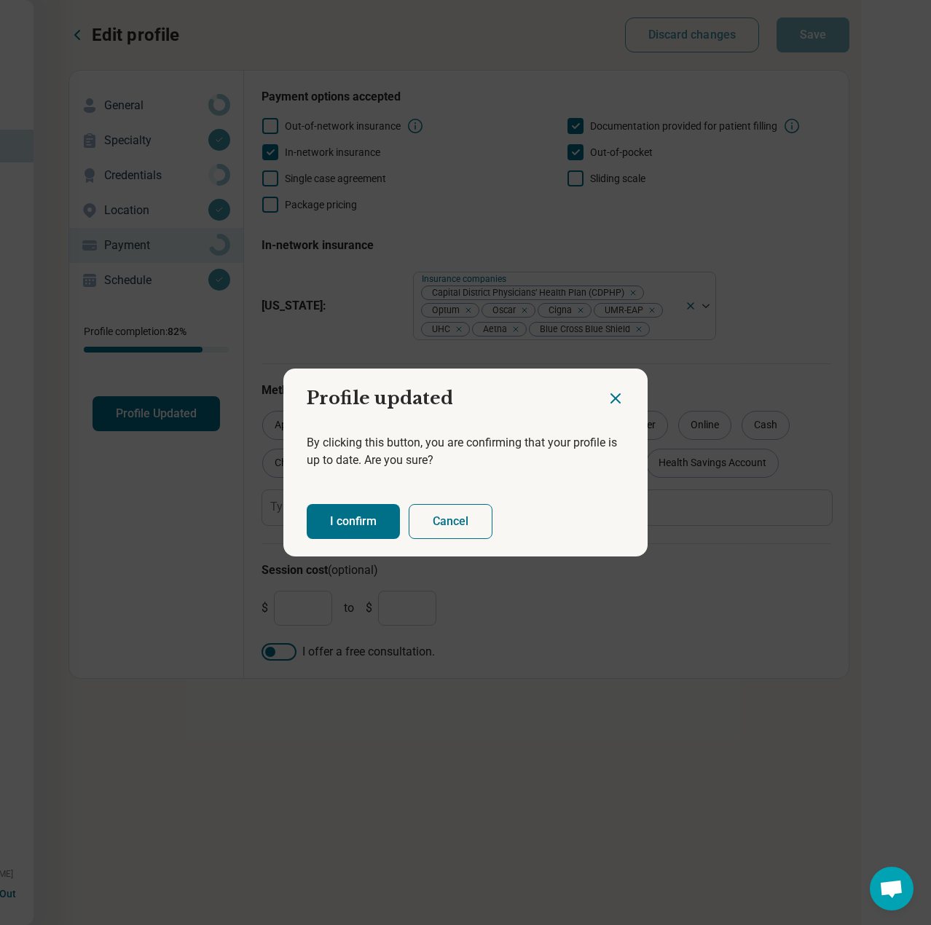
drag, startPoint x: 361, startPoint y: 530, endPoint x: 521, endPoint y: 499, distance: 163.3
click at [361, 527] on button "I confirm" at bounding box center [353, 521] width 93 height 35
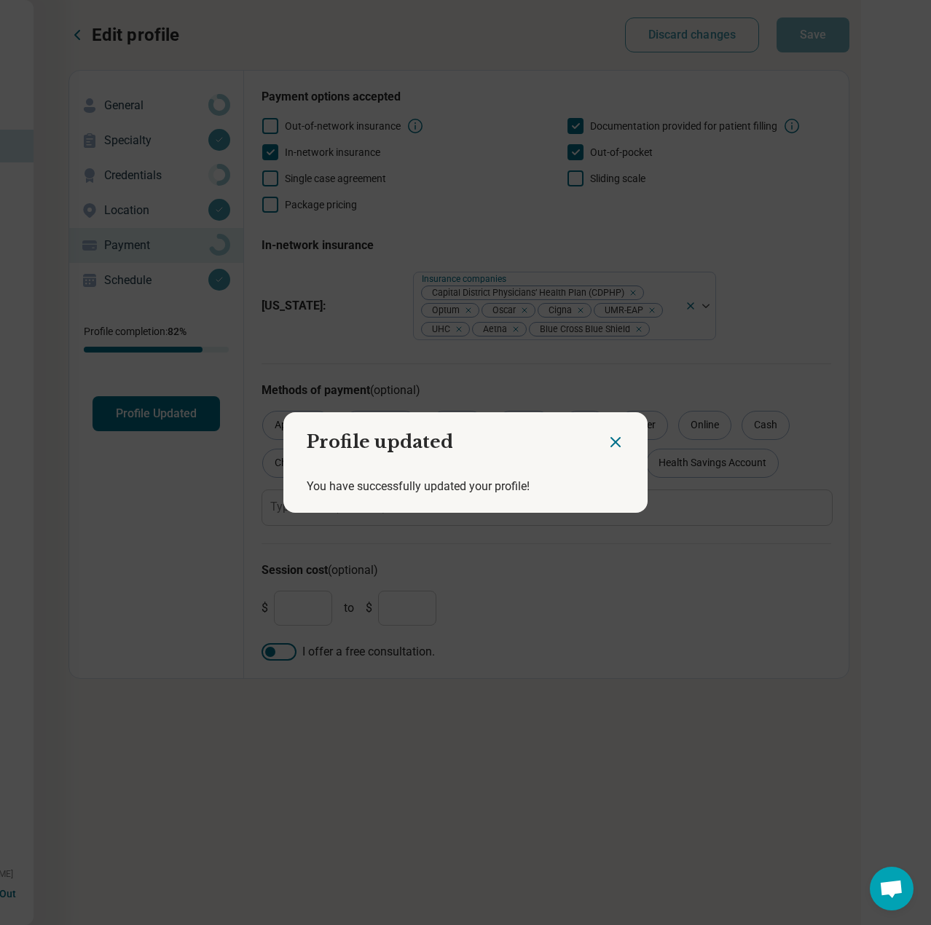
click at [607, 448] on icon "Close dialog" at bounding box center [615, 442] width 17 height 17
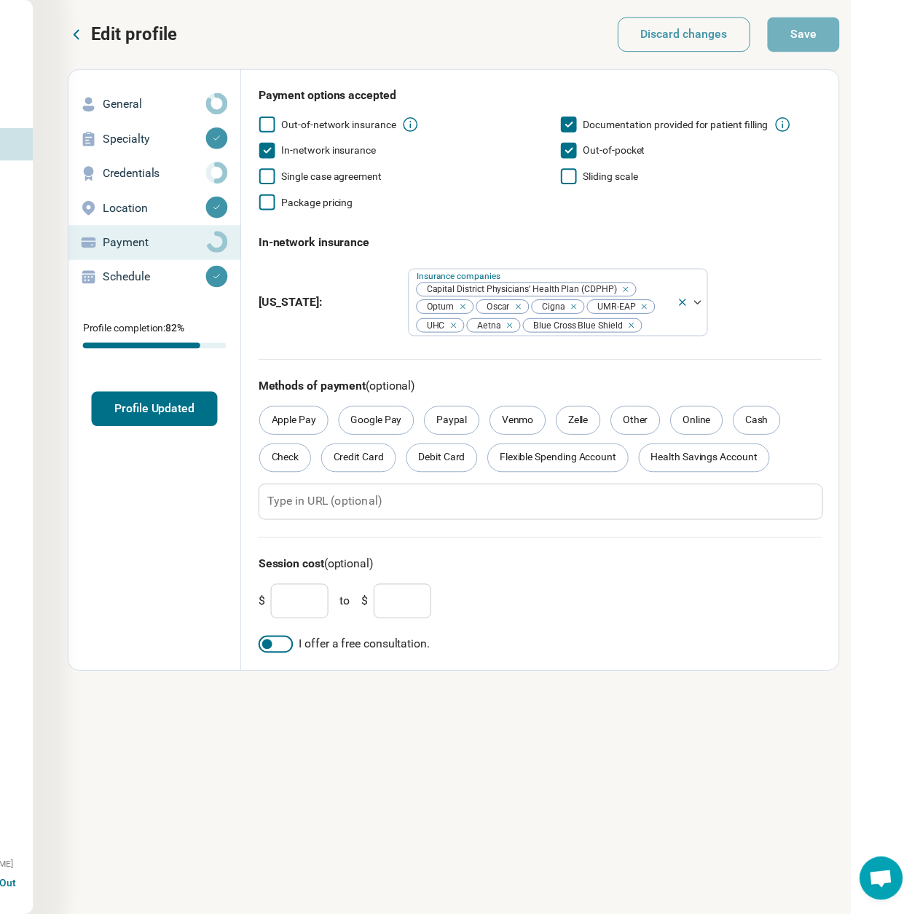
scroll to position [0, 141]
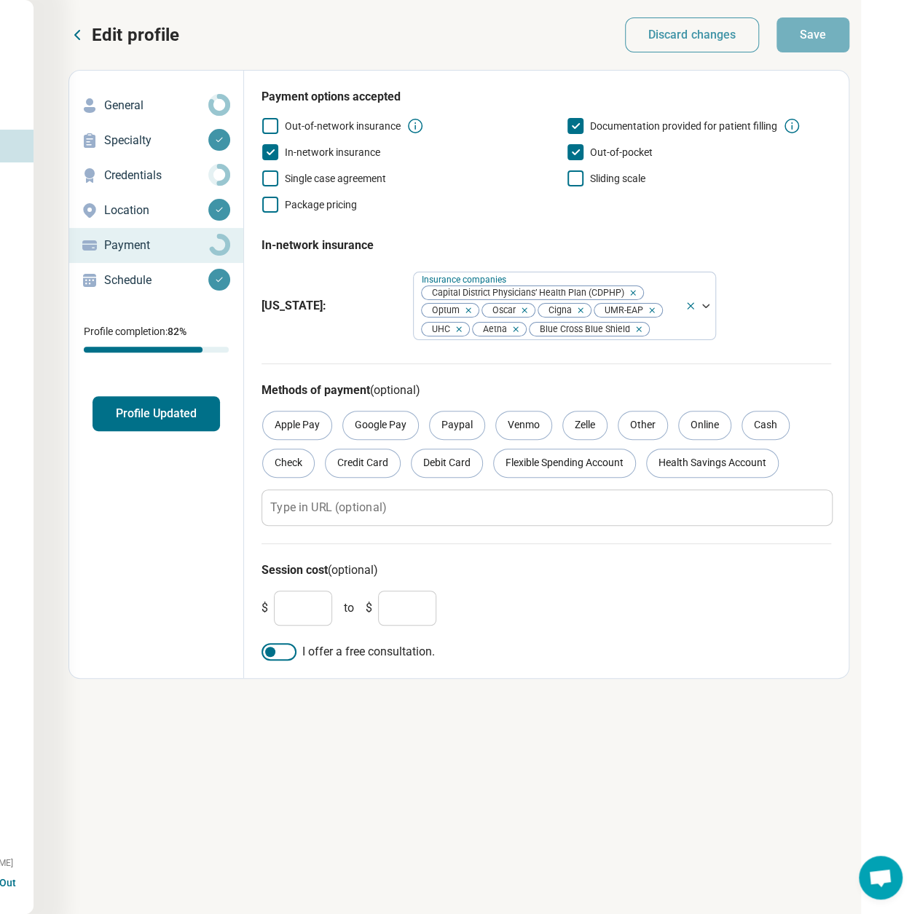
click at [65, 39] on div "Edit profile Discard changes Save Edit profile General Specialty Credentials Lo…" at bounding box center [483, 469] width 898 height 938
click at [74, 37] on icon at bounding box center [76, 34] width 17 height 17
